Goal: Information Seeking & Learning: Learn about a topic

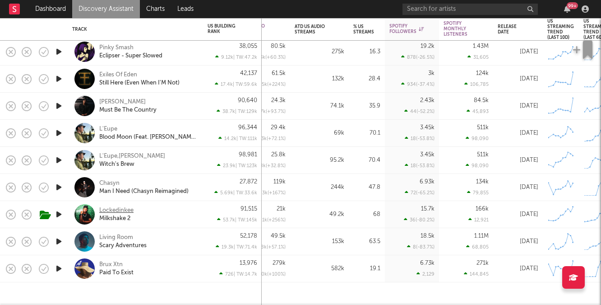
click at [119, 212] on div "Lockedinkee" at bounding box center [116, 210] width 34 height 8
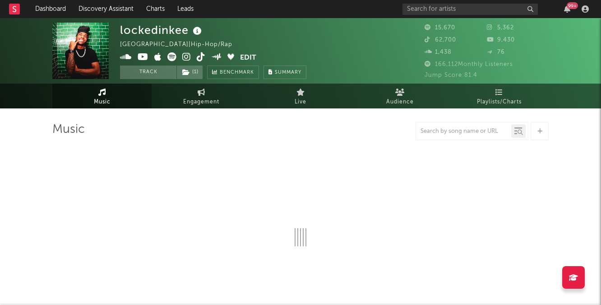
select select "6m"
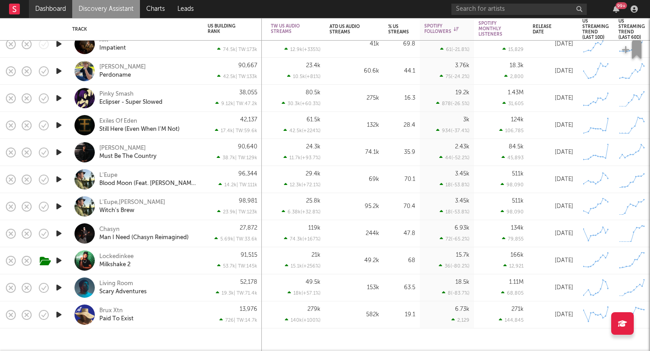
click at [51, 15] on link "Dashboard" at bounding box center [50, 9] width 43 height 18
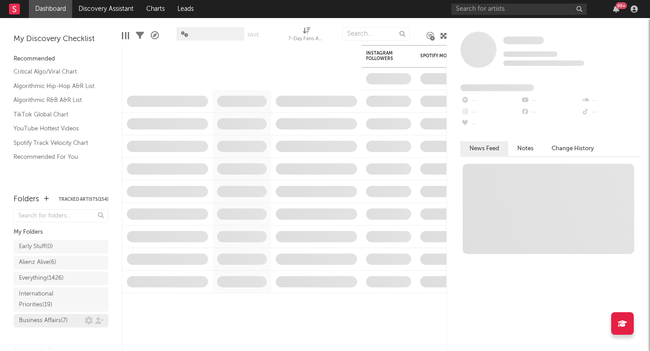
click at [63, 318] on div "Business Affairs ( 7 )" at bounding box center [43, 320] width 49 height 11
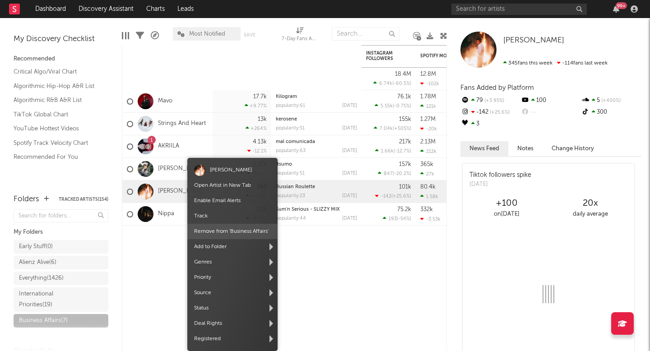
click at [220, 228] on span "Remove from ' Business Affairs '" at bounding box center [232, 231] width 90 height 15
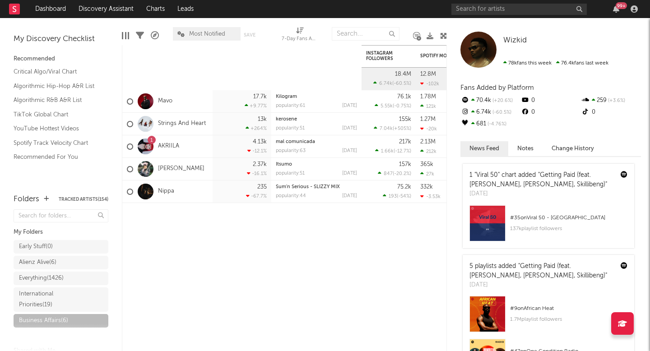
click at [198, 32] on span "Most Notified" at bounding box center [207, 34] width 36 height 6
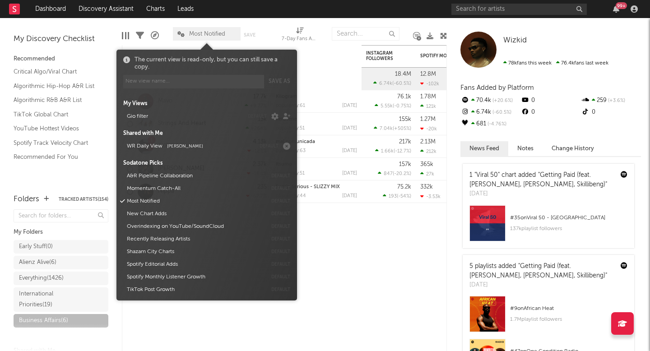
click at [175, 148] on span "[PERSON_NAME]" at bounding box center [185, 146] width 36 height 5
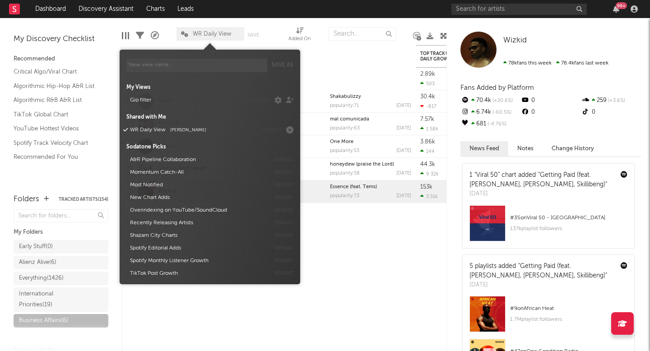
click at [307, 9] on nav "Dashboard Discovery Assistant Charts Leads 99 +" at bounding box center [325, 9] width 650 height 18
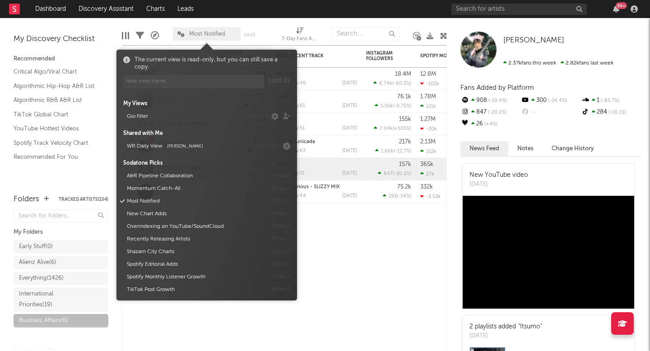
click at [198, 27] on span "Most Notified" at bounding box center [207, 34] width 68 height 14
click at [162, 147] on button "WR Daily View Sean Stevens" at bounding box center [189, 146] width 131 height 13
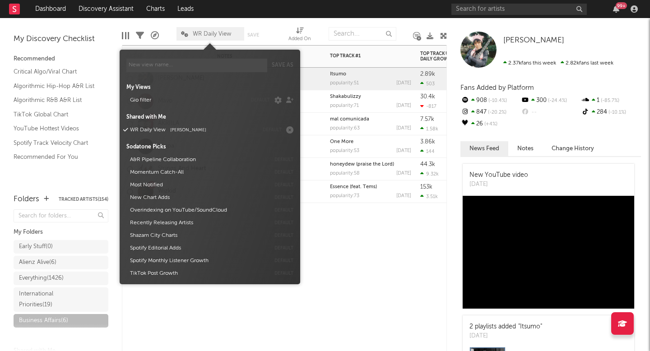
click at [379, 263] on div "Artist Notifications Notes Top Track #1 Popularity Released Top Track US Audio …" at bounding box center [284, 198] width 325 height 306
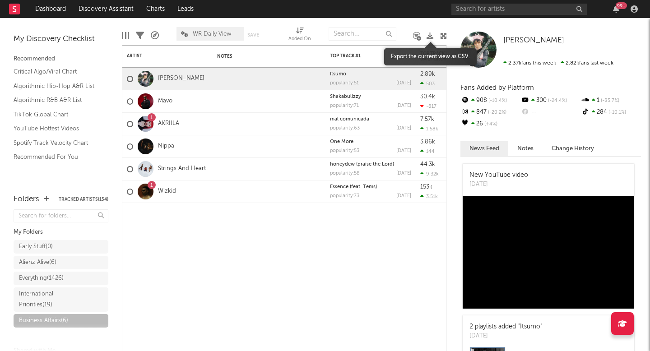
click at [430, 34] on icon at bounding box center [429, 35] width 7 height 7
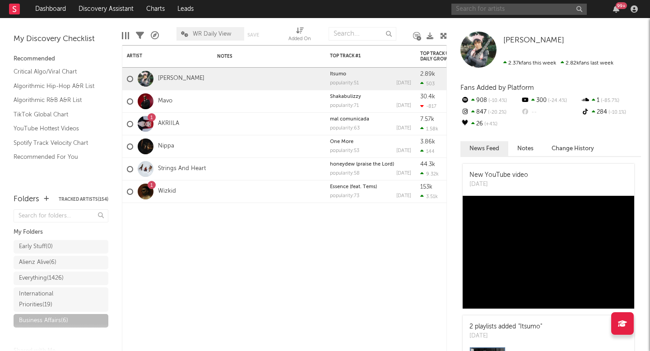
click at [504, 7] on input "text" at bounding box center [518, 9] width 135 height 11
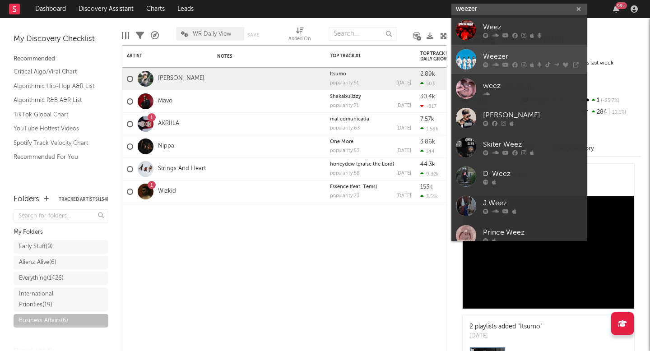
type input "weezer"
click at [500, 57] on div "Weezer" at bounding box center [532, 56] width 99 height 11
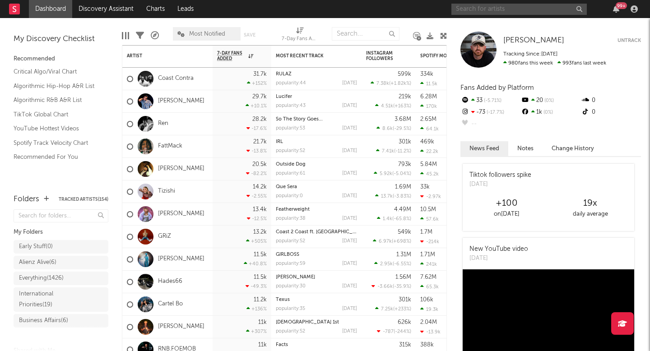
click at [489, 4] on input "text" at bounding box center [518, 9] width 135 height 11
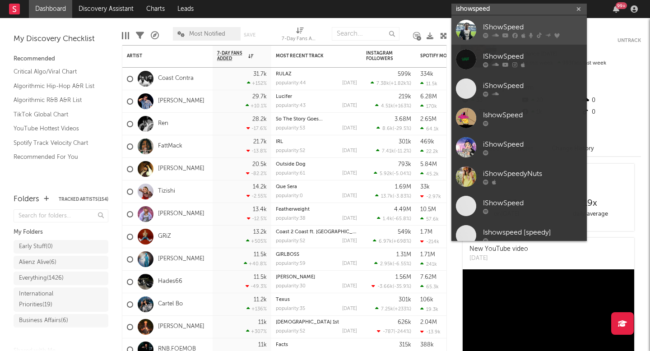
type input "ishowspeed"
click at [526, 32] on div "IShowSpeed" at bounding box center [532, 27] width 99 height 11
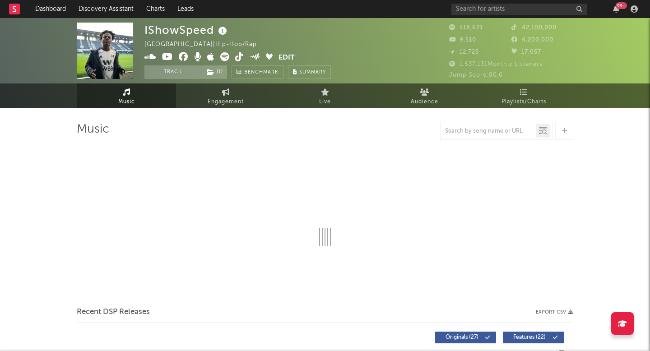
select select "6m"
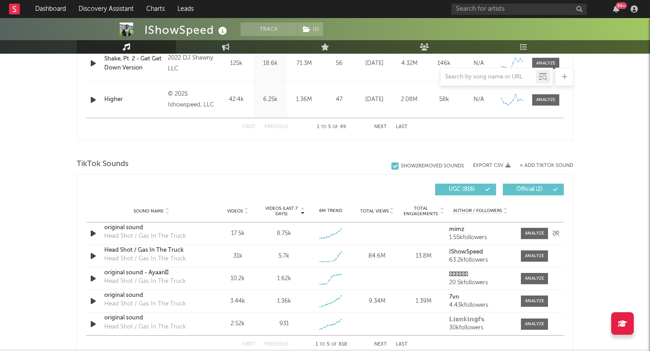
scroll to position [534, 0]
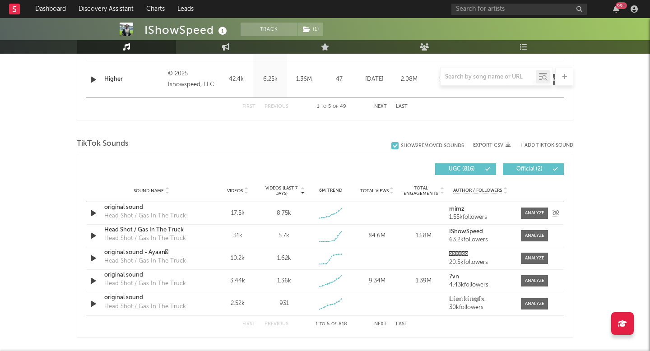
click at [531, 205] on div "Sound Name original sound Head Shot / Gas In The Truck Videos 17.5k Videos (las…" at bounding box center [324, 213] width 477 height 22
click at [531, 212] on div at bounding box center [534, 213] width 19 height 7
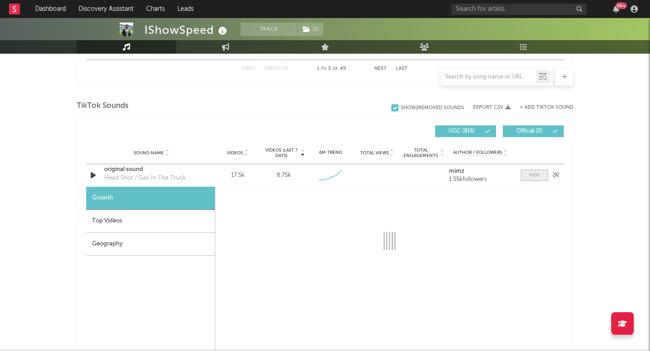
select select "1w"
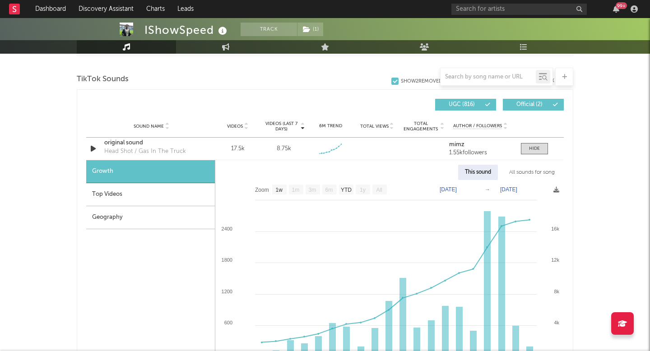
scroll to position [600, 0]
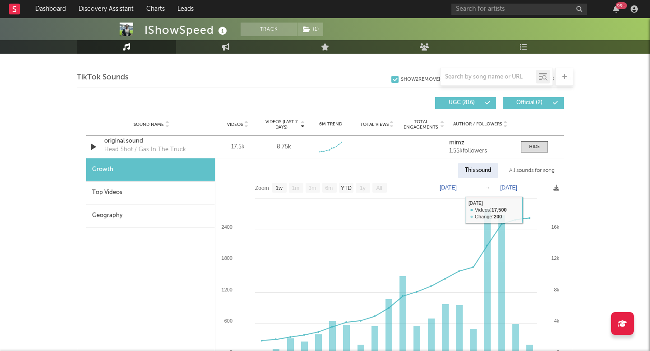
click at [523, 171] on div "All sounds for song" at bounding box center [531, 170] width 59 height 15
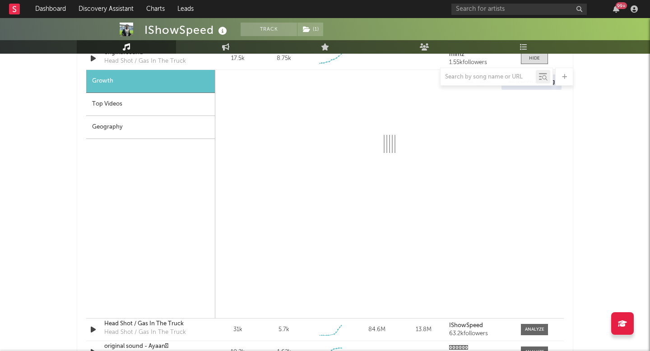
select select "1w"
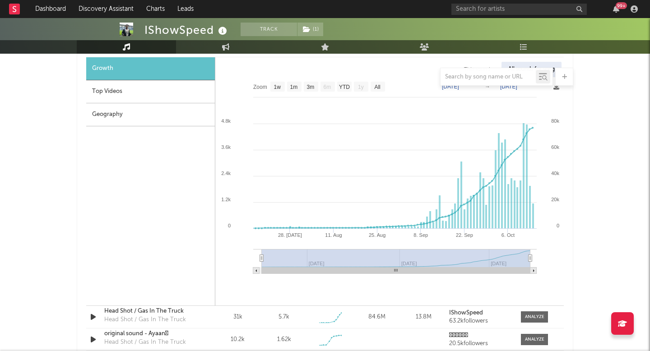
scroll to position [679, 0]
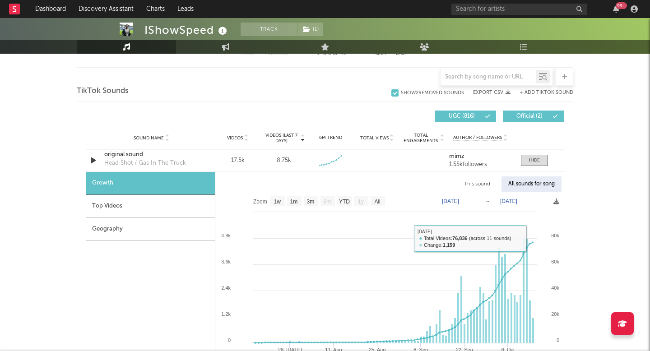
click at [178, 209] on div "Top Videos" at bounding box center [150, 206] width 129 height 23
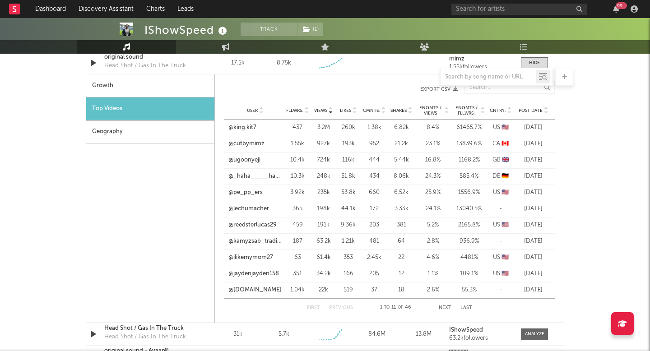
scroll to position [711, 0]
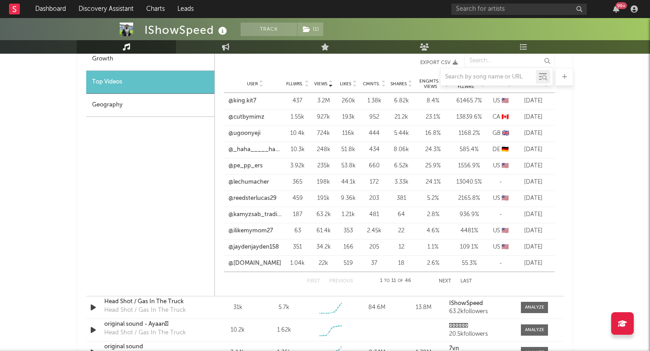
click at [147, 102] on div "Geography" at bounding box center [150, 105] width 128 height 23
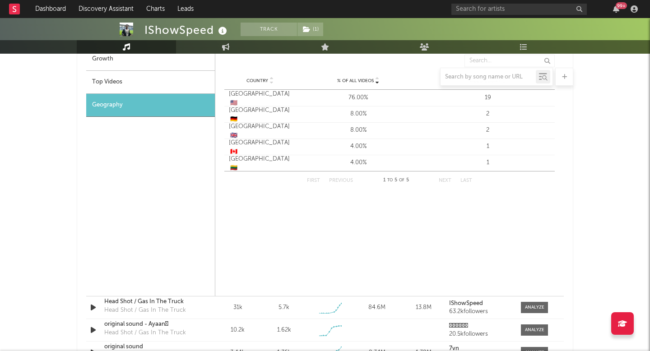
scroll to position [680, 0]
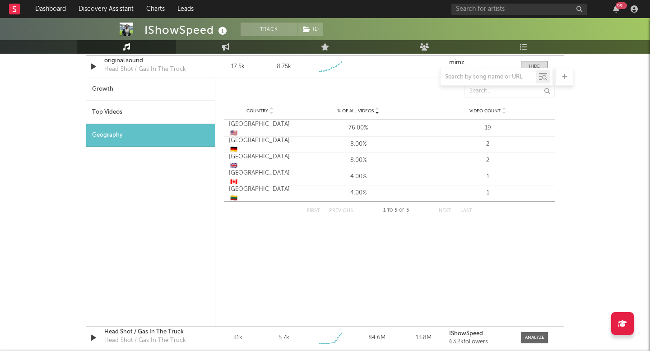
click at [142, 97] on div "Growth" at bounding box center [150, 89] width 129 height 23
select select "1w"
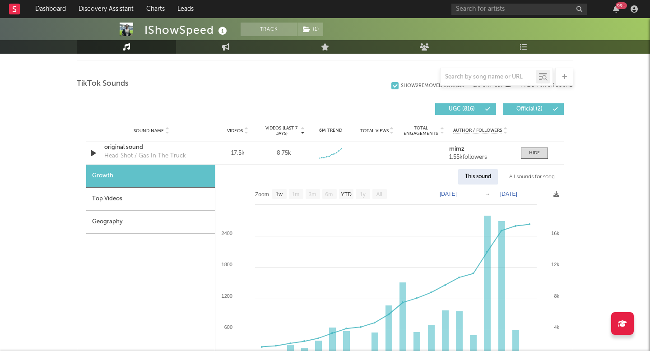
scroll to position [593, 0]
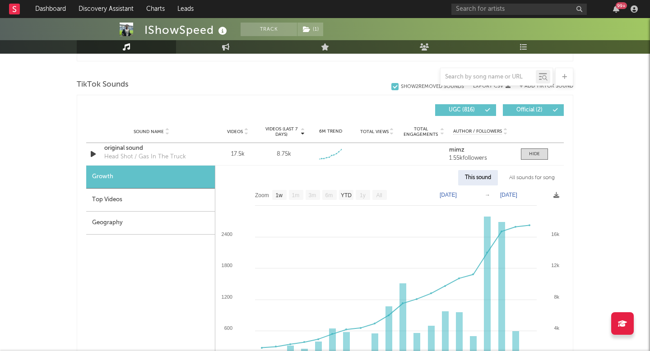
click at [521, 174] on div "All sounds for song" at bounding box center [531, 177] width 59 height 15
select select "1w"
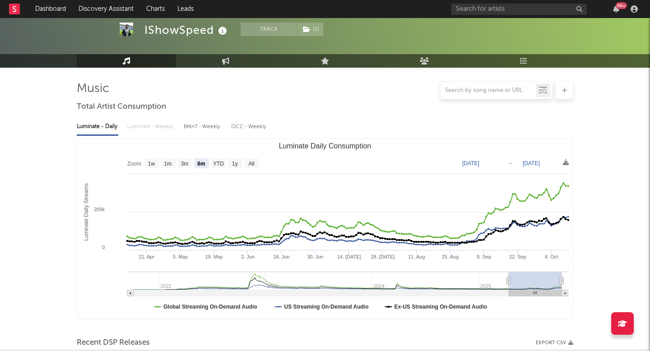
scroll to position [0, 0]
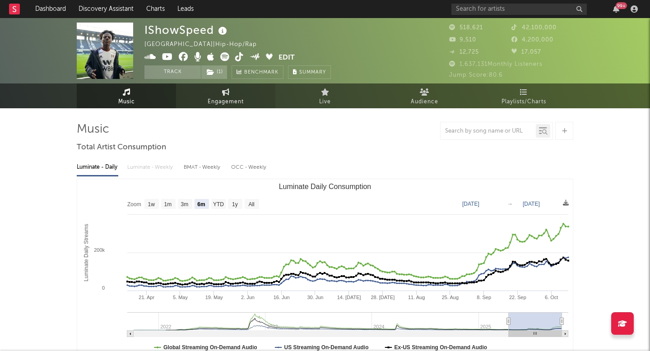
click at [227, 100] on span "Engagement" at bounding box center [226, 102] width 36 height 11
select select "1w"
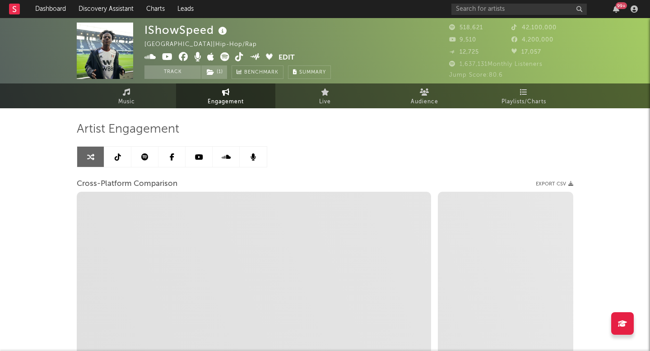
click at [236, 58] on icon at bounding box center [239, 56] width 9 height 9
select select "1m"
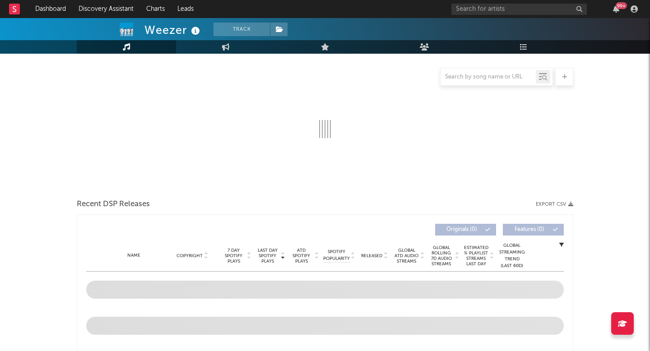
select select "6m"
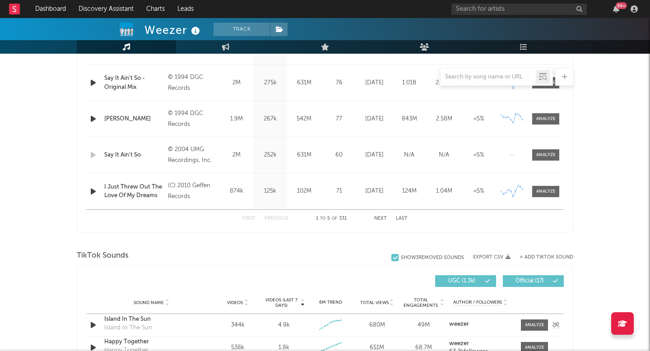
scroll to position [414, 0]
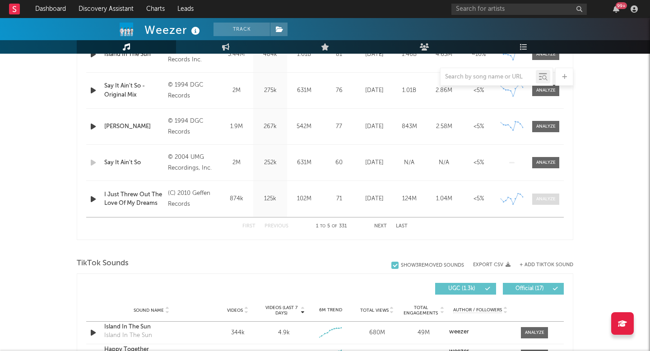
click at [542, 200] on div at bounding box center [545, 199] width 19 height 7
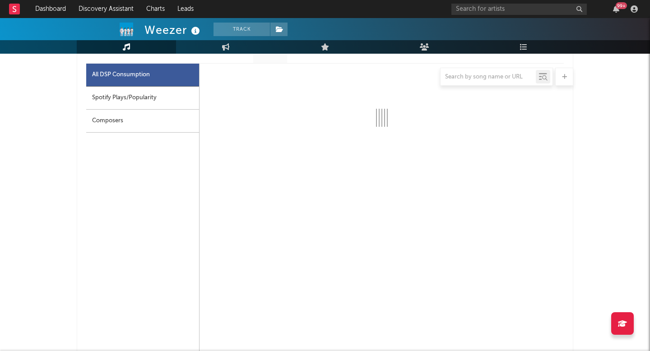
scroll to position [517, 0]
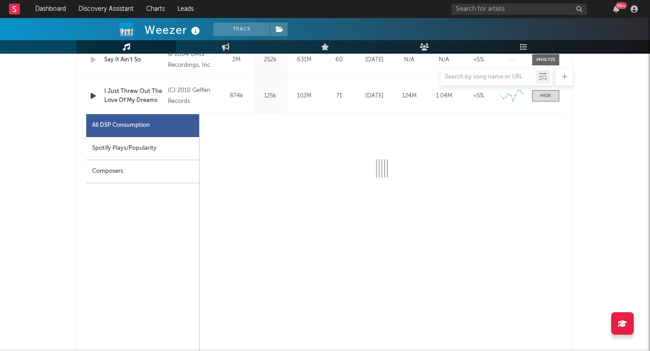
select select "6m"
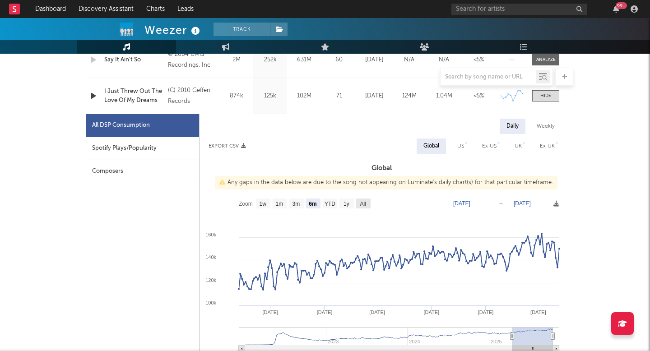
click at [362, 205] on text "All" at bounding box center [363, 204] width 6 height 6
select select "All"
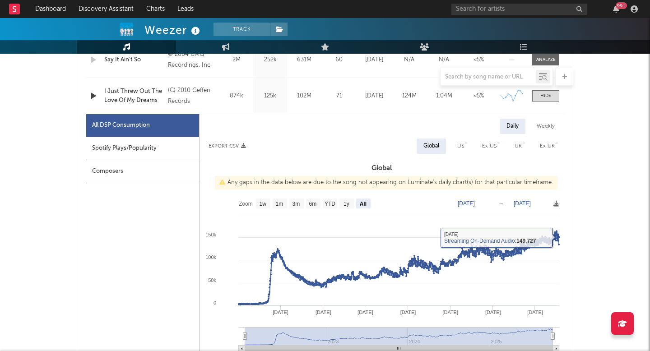
scroll to position [0, 0]
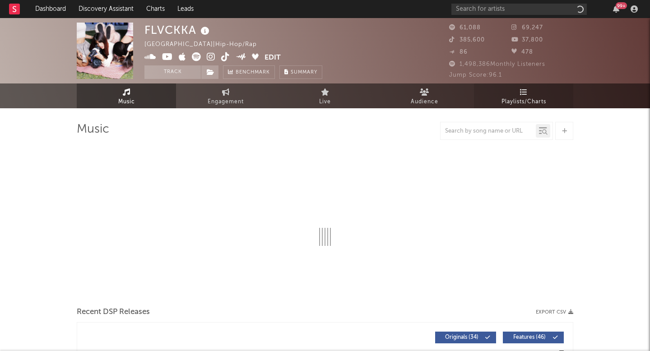
select select "6m"
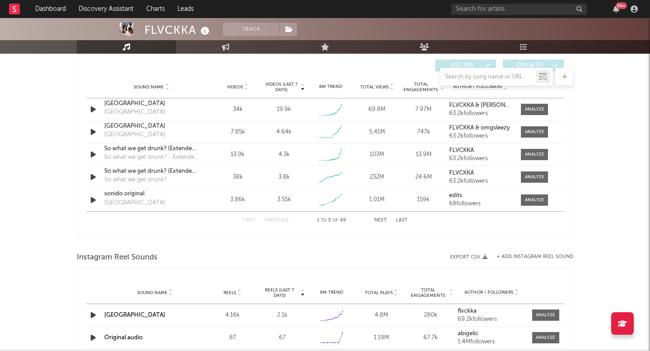
scroll to position [609, 0]
